Goal: Task Accomplishment & Management: Complete application form

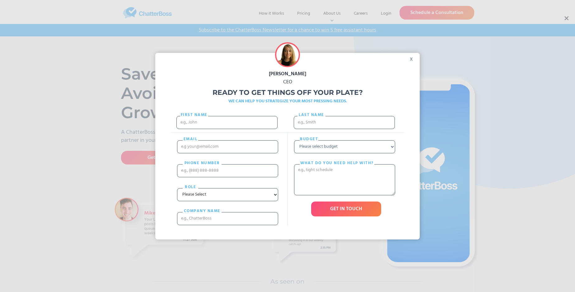
click at [566, 18] on div "[PERSON_NAME] CEO Ready to get things off your plate? WE CAN HELP YOU STRATEGIZ…" at bounding box center [287, 146] width 575 height 292
click at [227, 128] on input "First Name" at bounding box center [226, 122] width 101 height 13
type input "Grace"
click at [344, 125] on input "Last name" at bounding box center [344, 122] width 101 height 13
type input "[PERSON_NAME]"
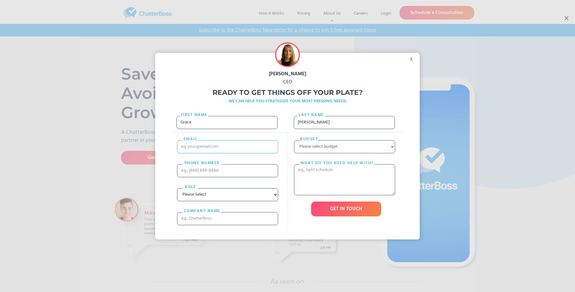
click at [227, 153] on input "email" at bounding box center [227, 146] width 101 height 13
type input "[EMAIL_ADDRESS][DOMAIN_NAME]"
click at [227, 177] on input "PHONE nUMBER" at bounding box center [227, 170] width 101 height 13
type input "13828459197"
click at [227, 225] on input "cOMPANY NAME" at bounding box center [227, 218] width 101 height 13
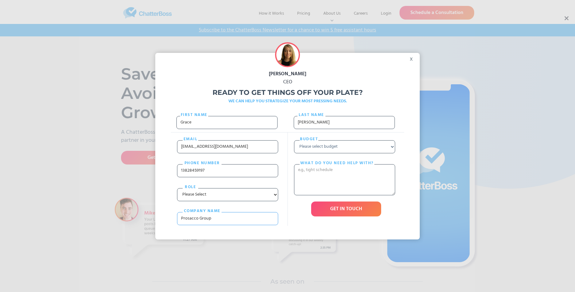
type input "Prosacco Group"
select select "Under $700"
click at [344, 192] on textarea "What do you need help with?" at bounding box center [344, 179] width 101 height 31
type textarea "decretum"
click at [346, 217] on input "GET IN TOUCH" at bounding box center [346, 209] width 70 height 15
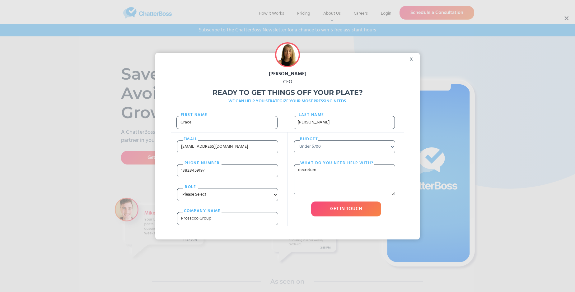
type input "Please wait..."
